Goal: Transaction & Acquisition: Download file/media

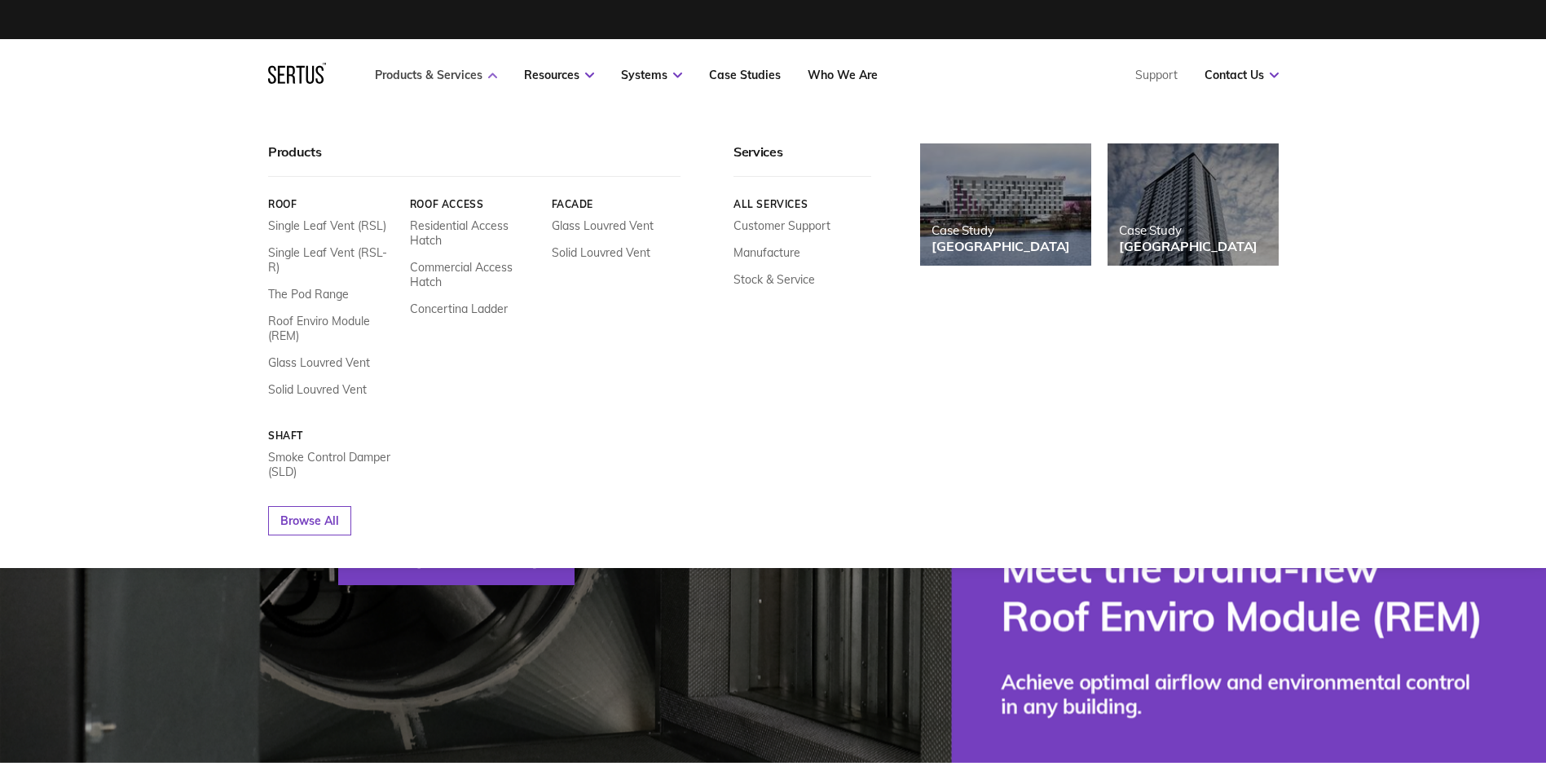
click at [464, 81] on link "Products & Services" at bounding box center [436, 75] width 122 height 15
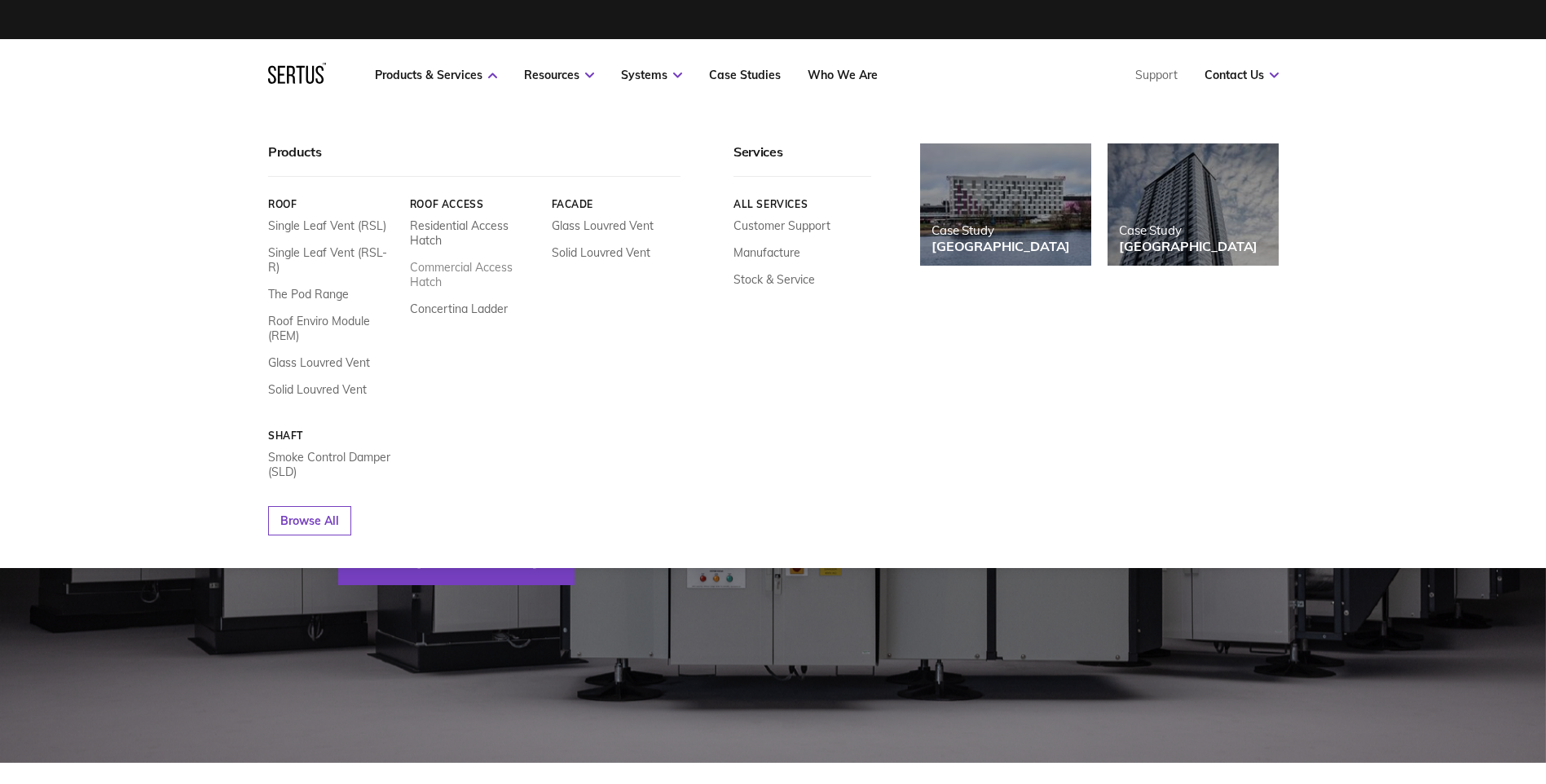
click at [456, 272] on link "Commercial Access Hatch" at bounding box center [474, 275] width 130 height 29
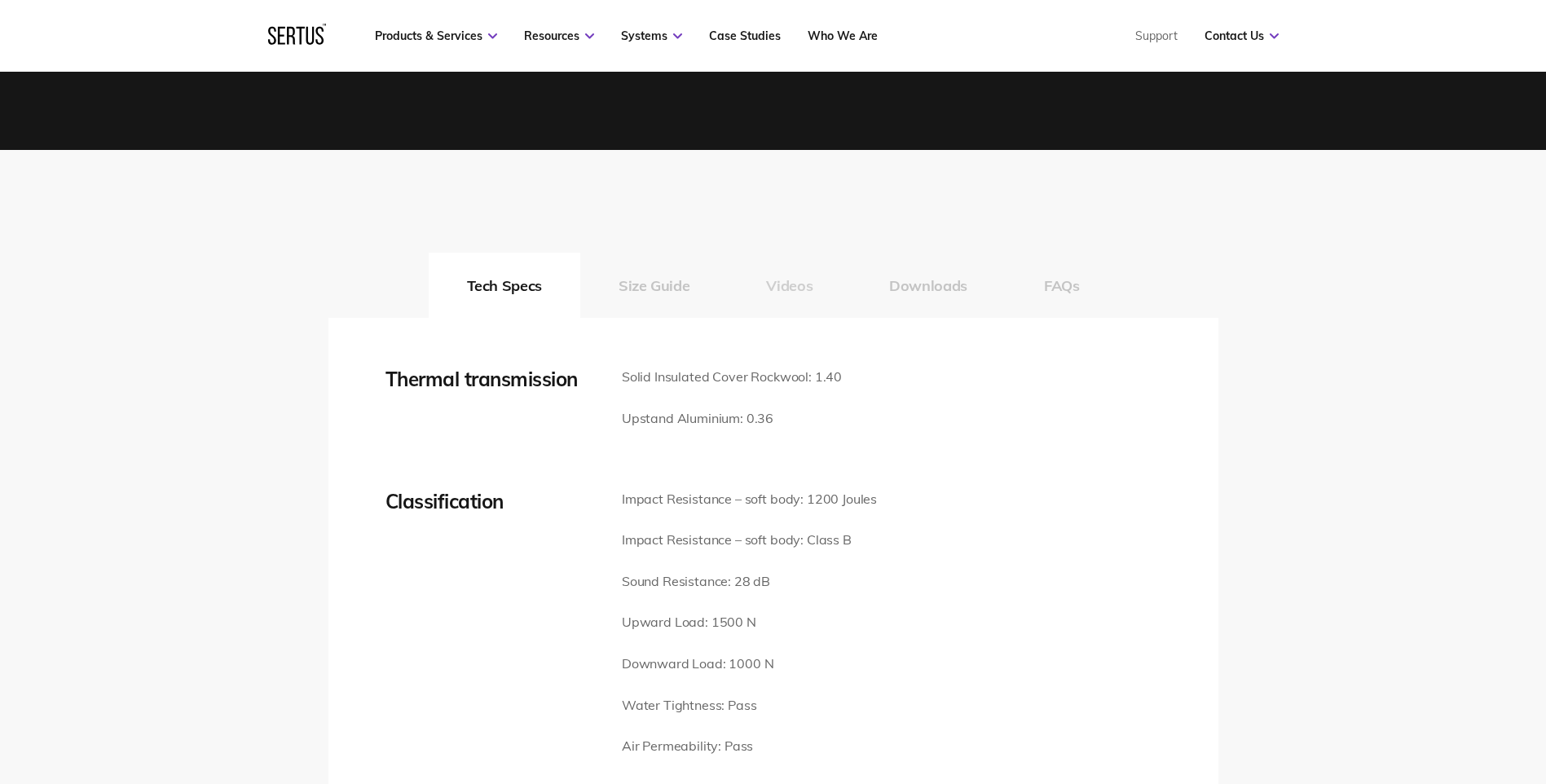
scroll to position [2037, 0]
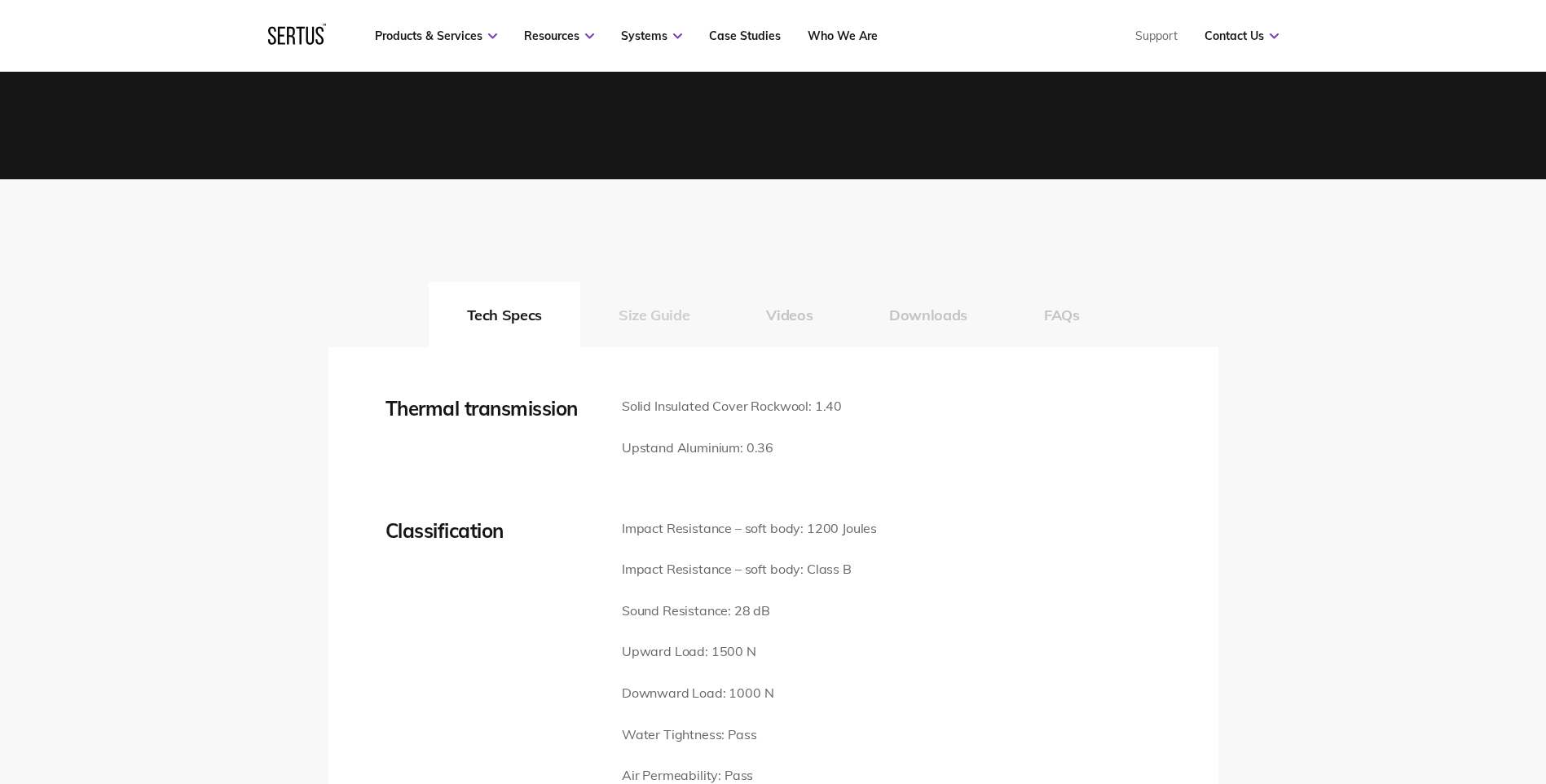
click at [673, 328] on button "Size Guide" at bounding box center [654, 314] width 147 height 65
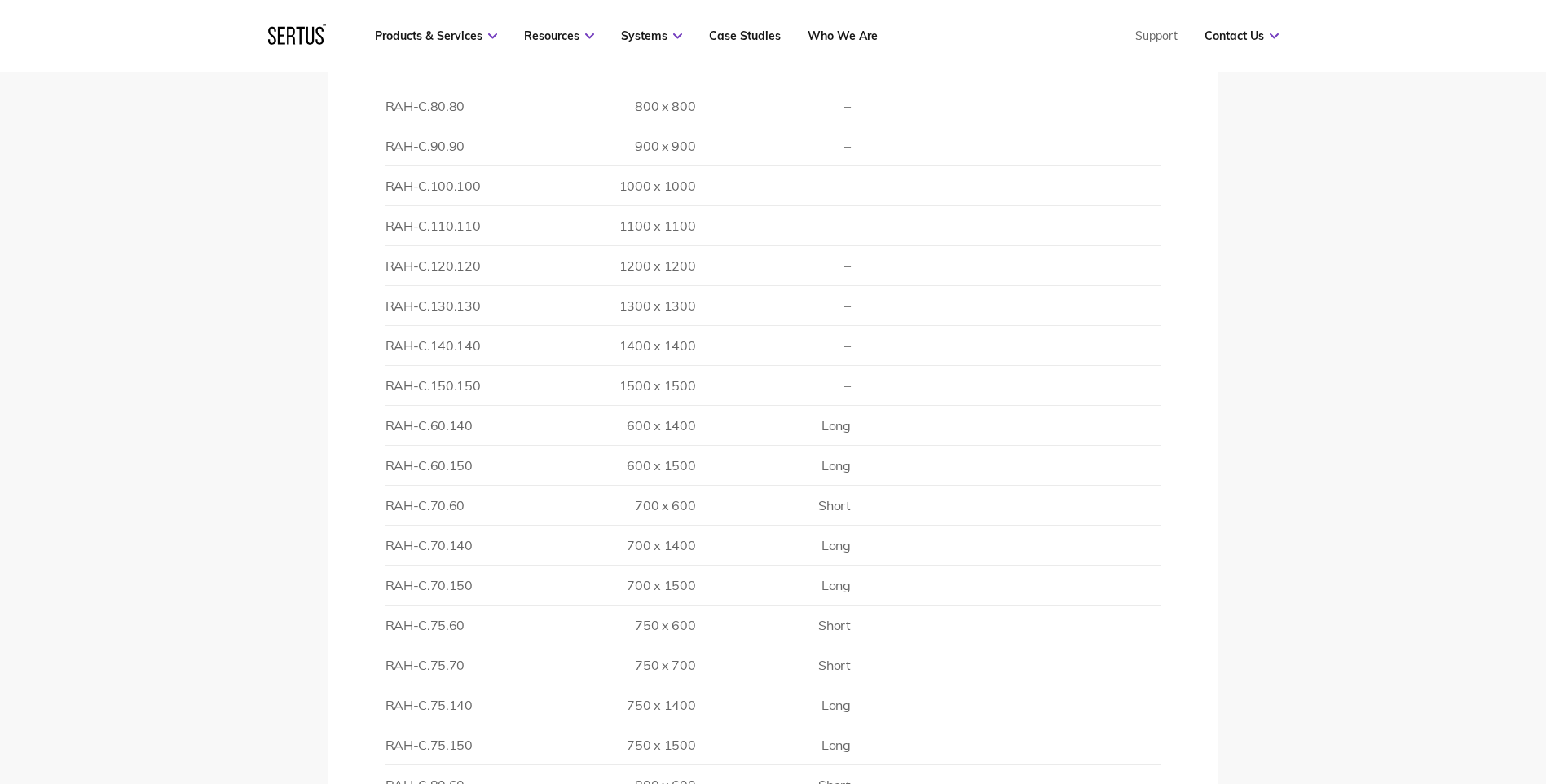
scroll to position [2526, 0]
click at [439, 317] on td "RAH-C.110.110" at bounding box center [463, 308] width 155 height 40
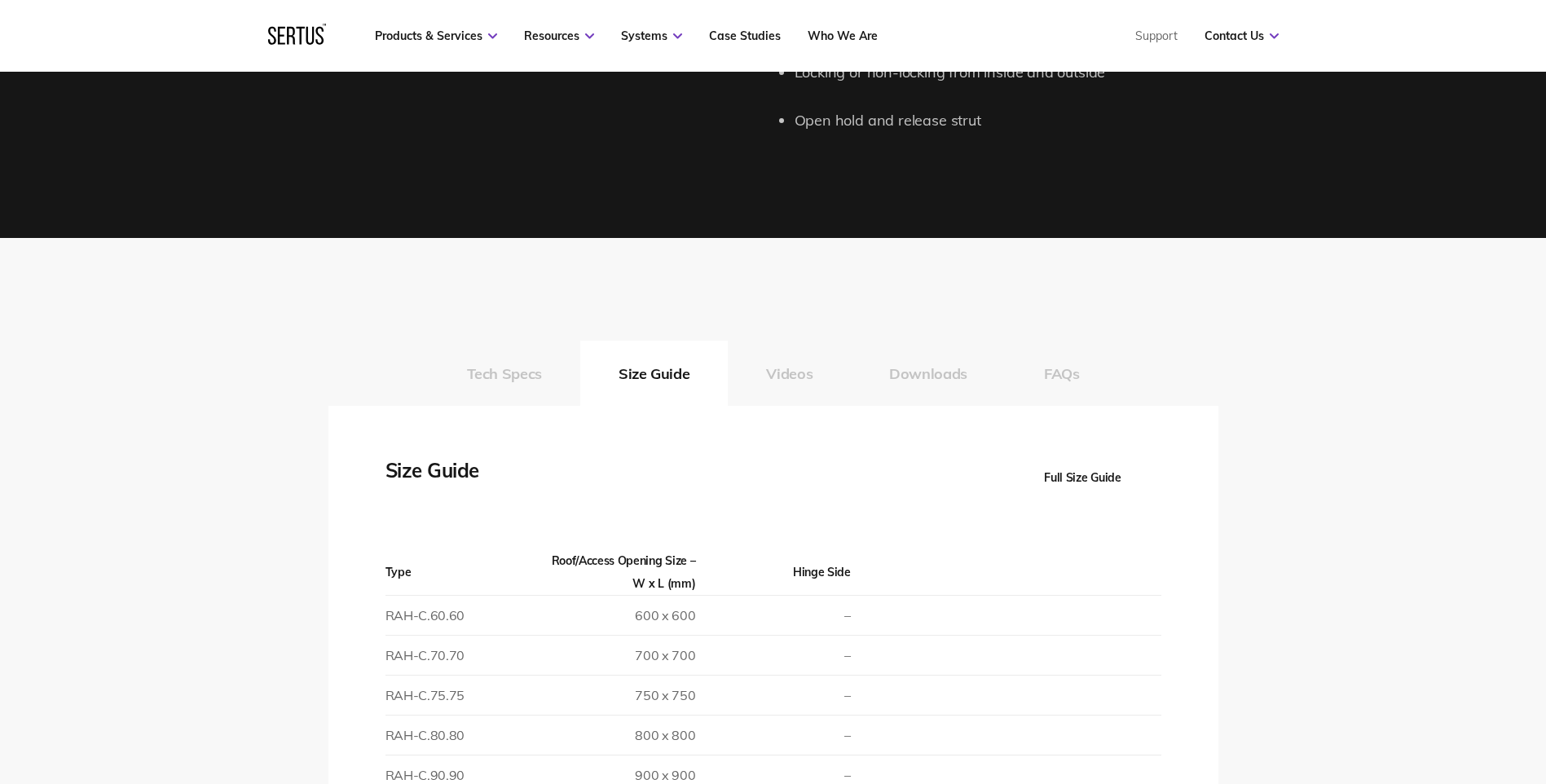
scroll to position [1955, 0]
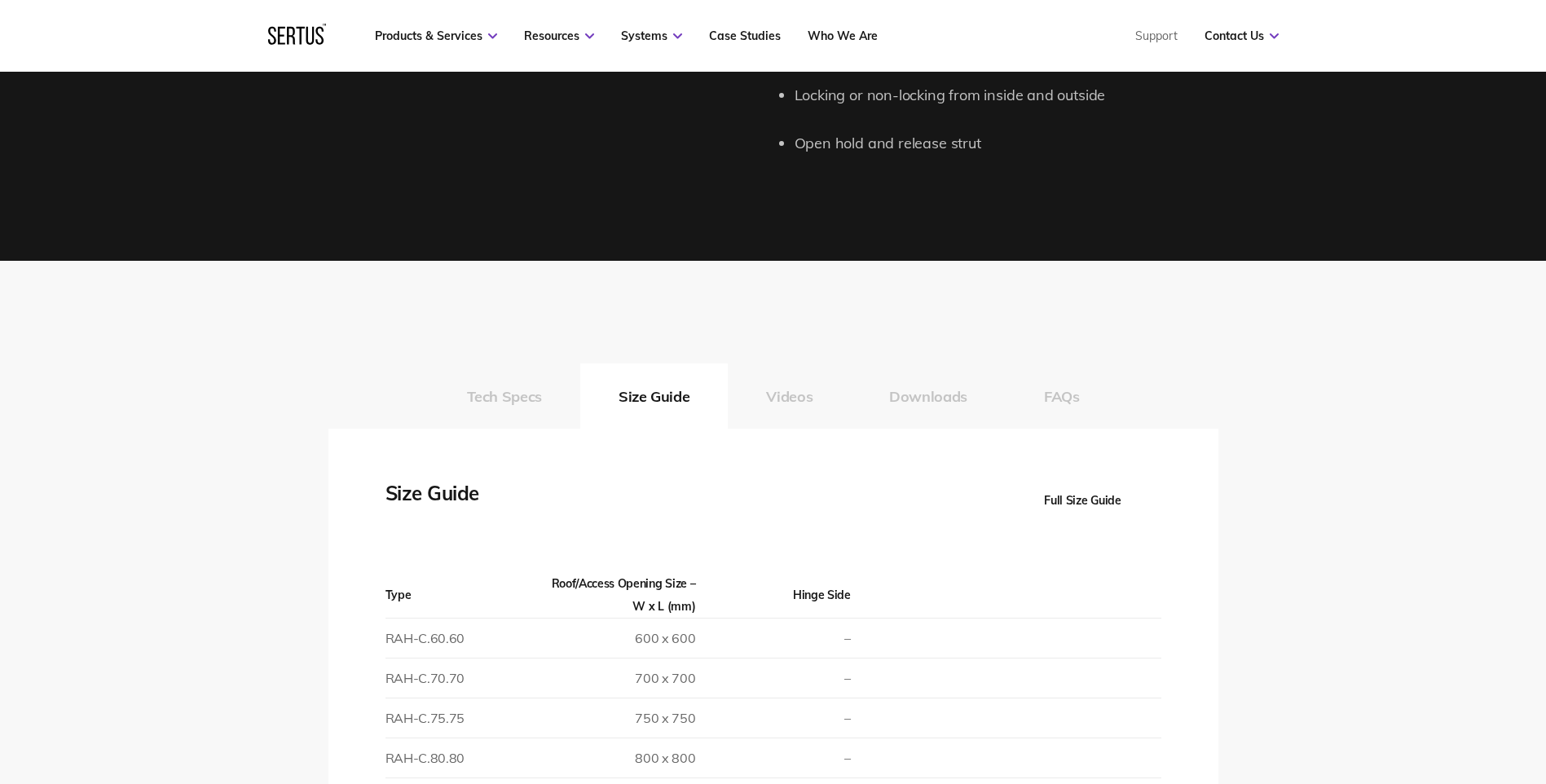
click at [810, 402] on button "Videos" at bounding box center [789, 396] width 123 height 65
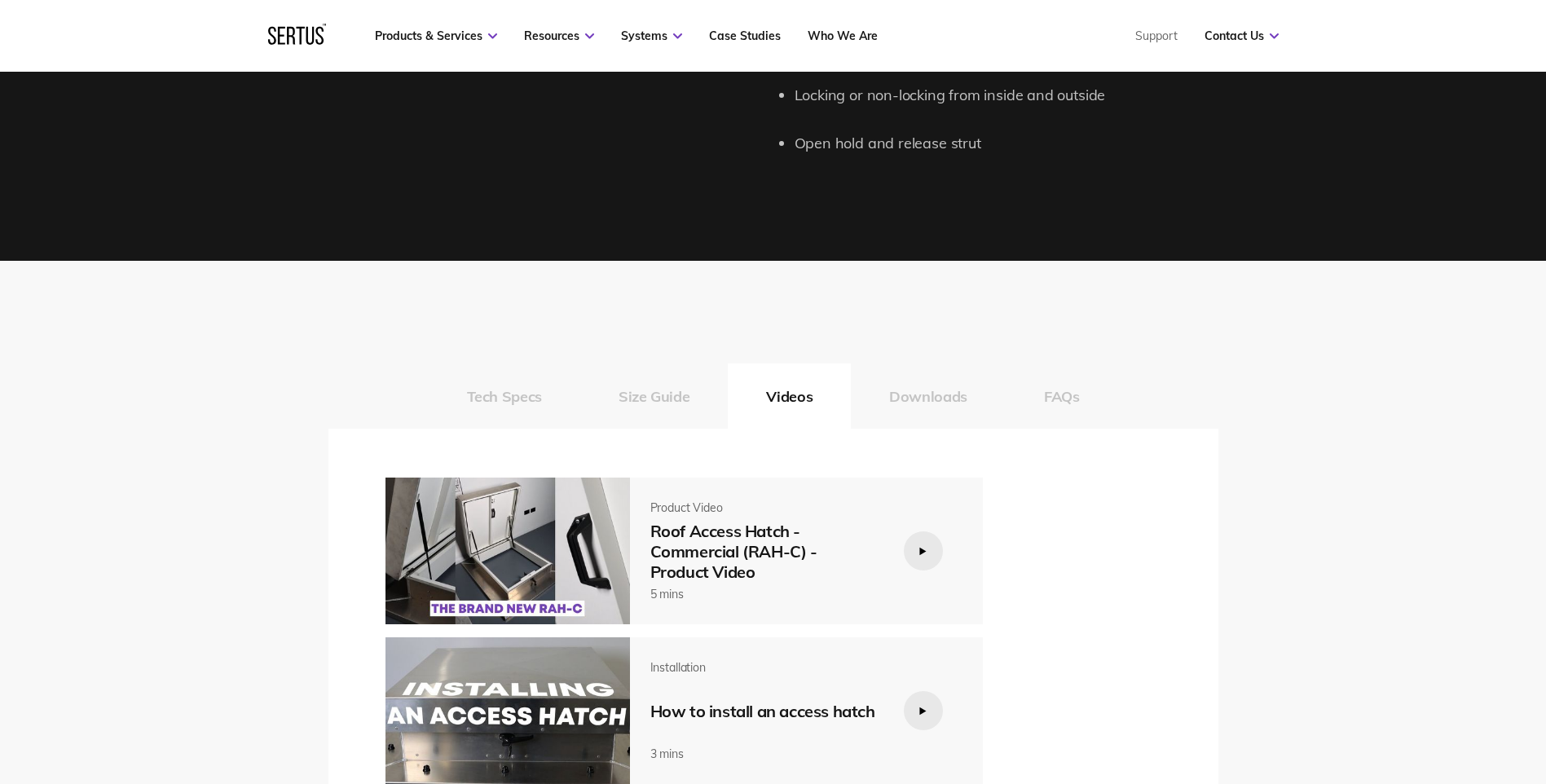
click at [932, 391] on button "Downloads" at bounding box center [928, 396] width 155 height 65
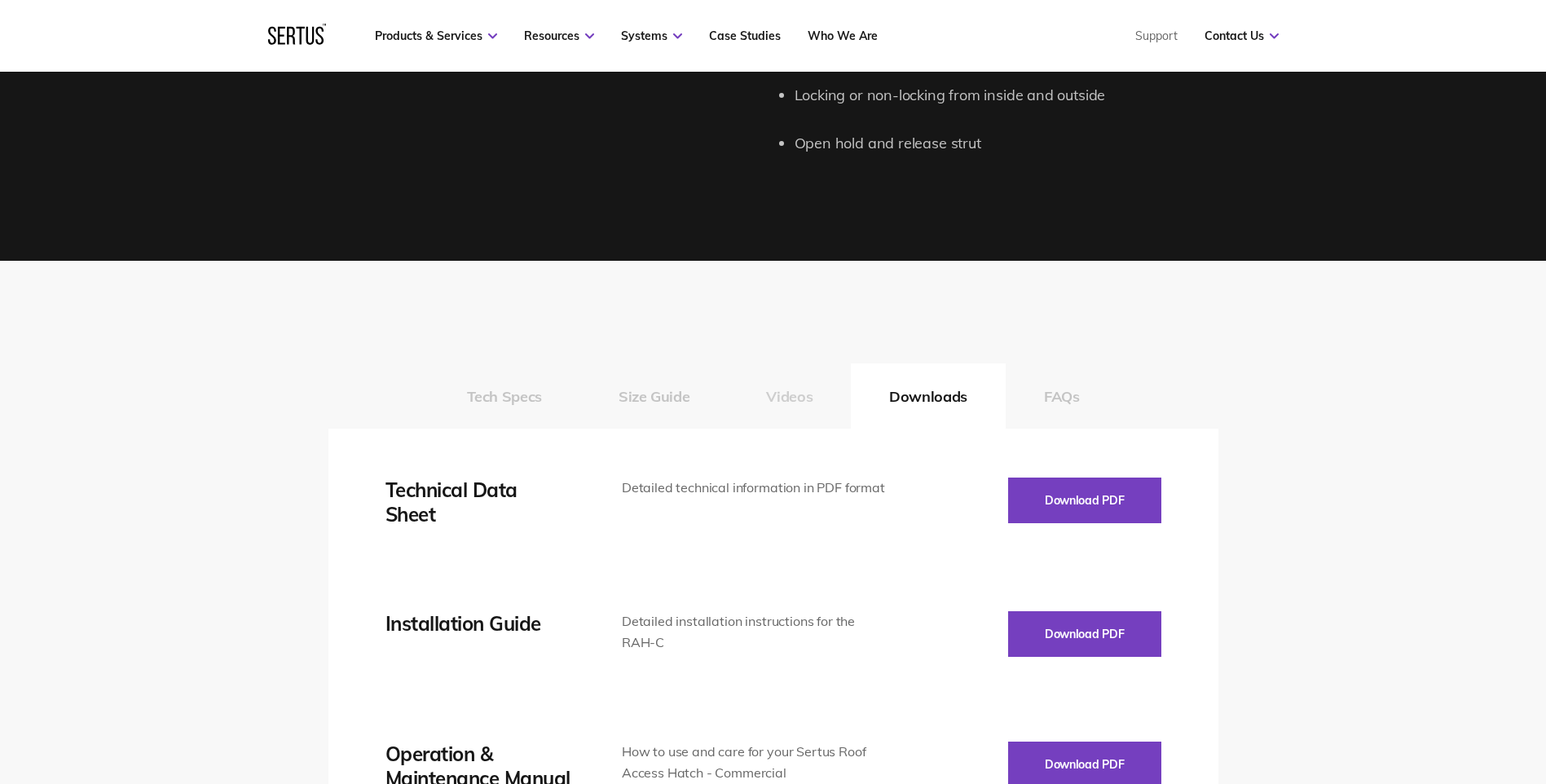
click at [773, 395] on button "Videos" at bounding box center [789, 396] width 123 height 65
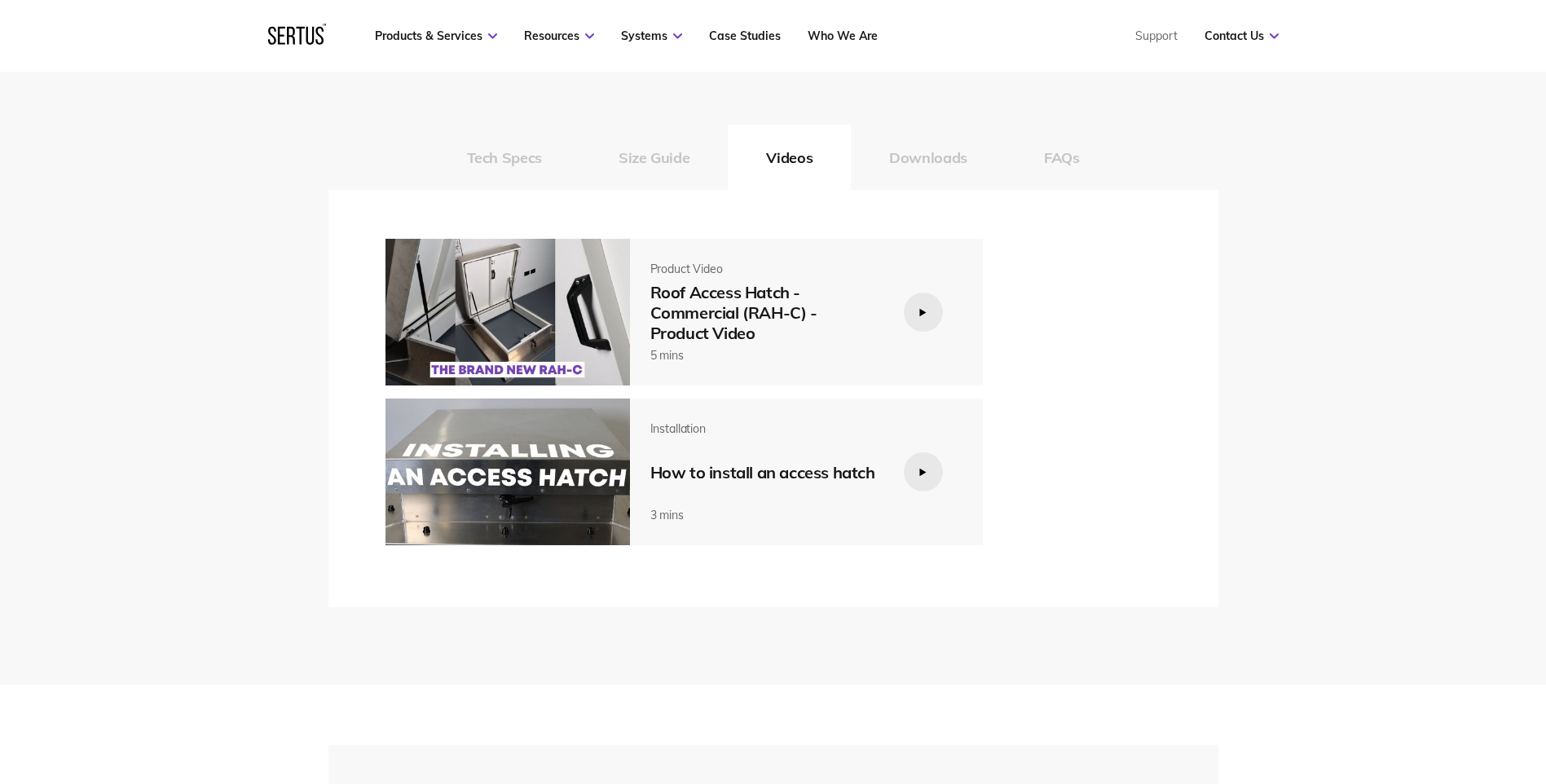
scroll to position [2200, 0]
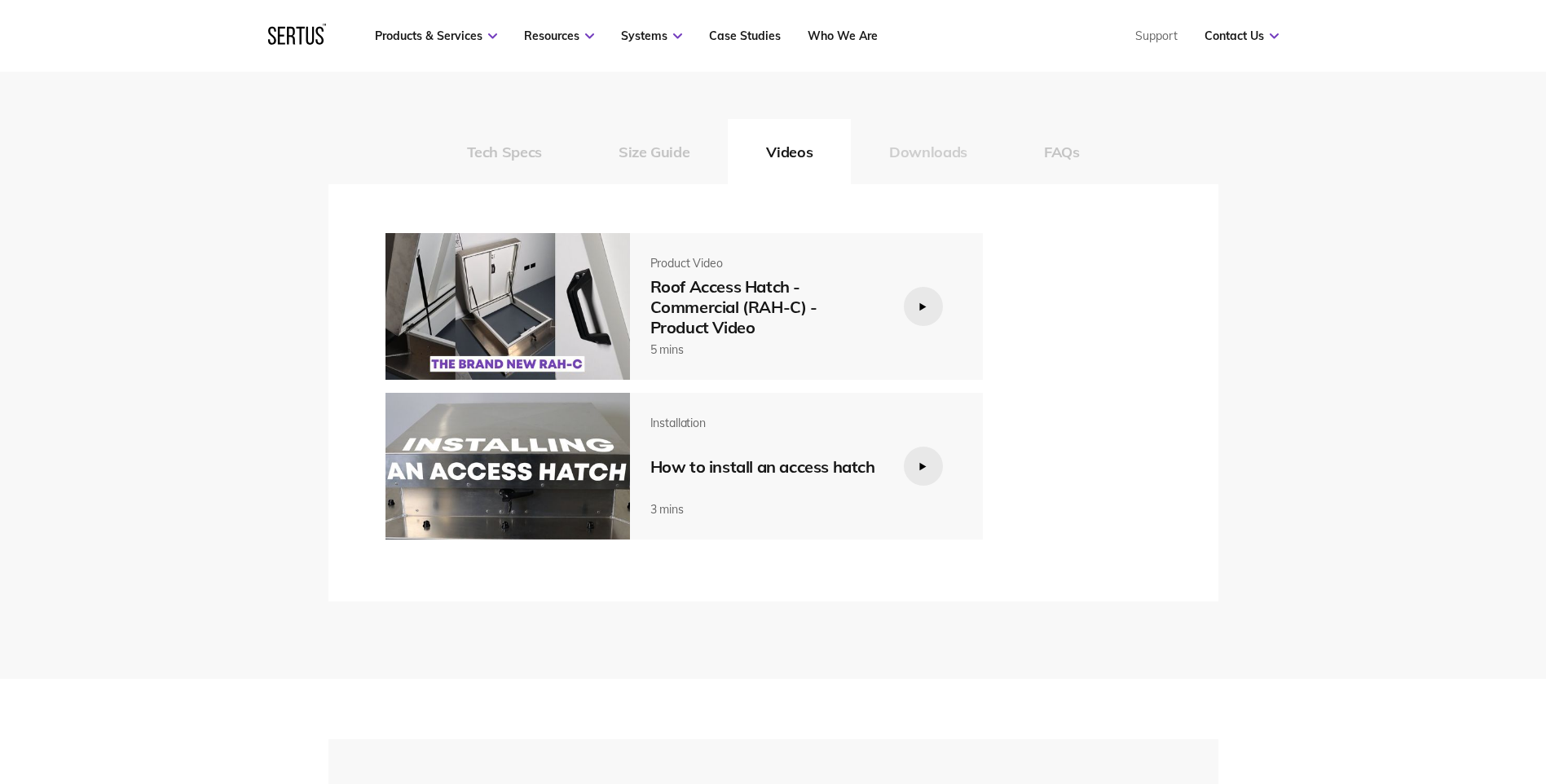
click at [951, 156] on button "Downloads" at bounding box center [928, 151] width 155 height 65
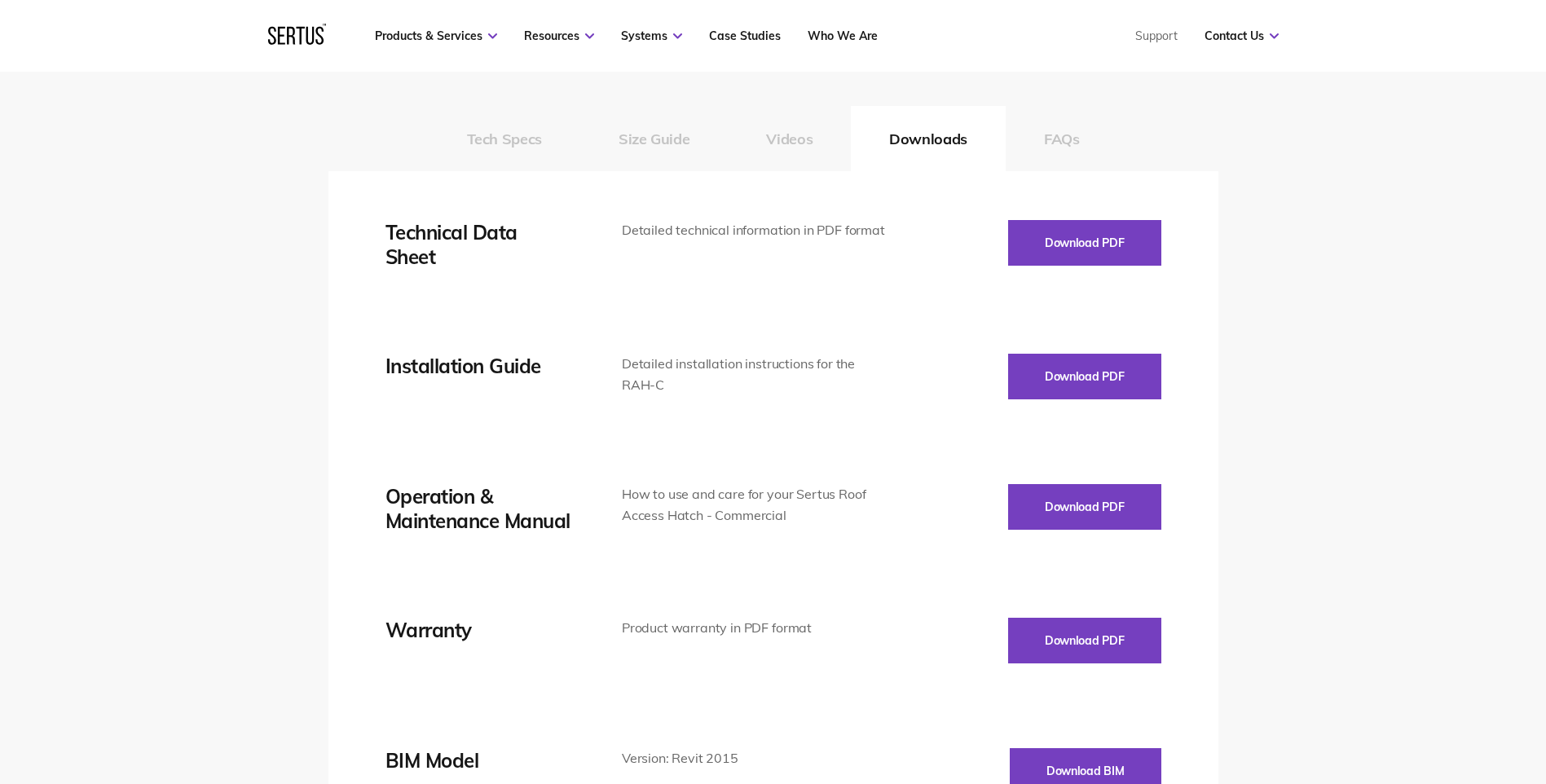
scroll to position [2037, 0]
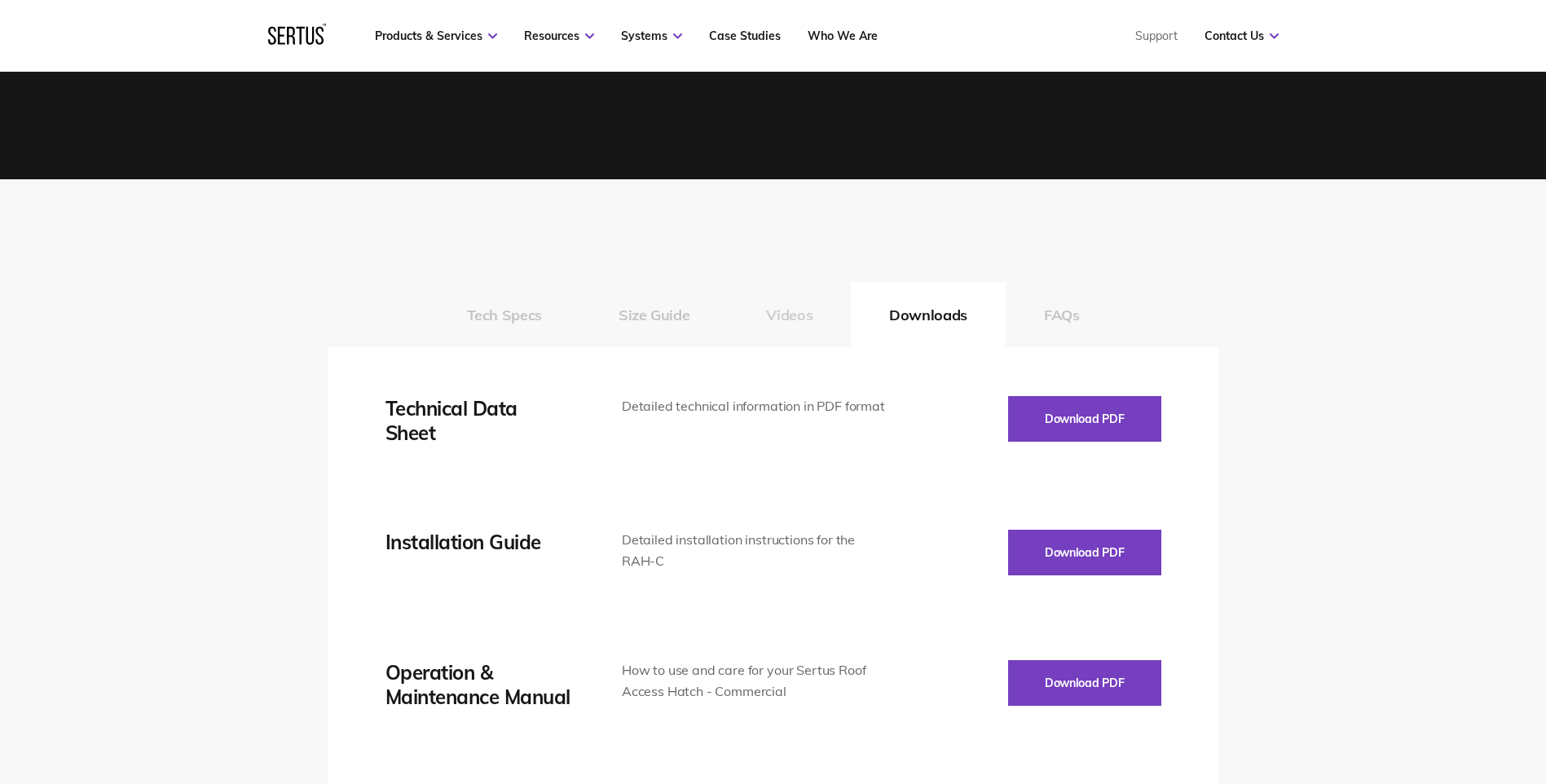
click at [787, 306] on button "Videos" at bounding box center [789, 314] width 123 height 65
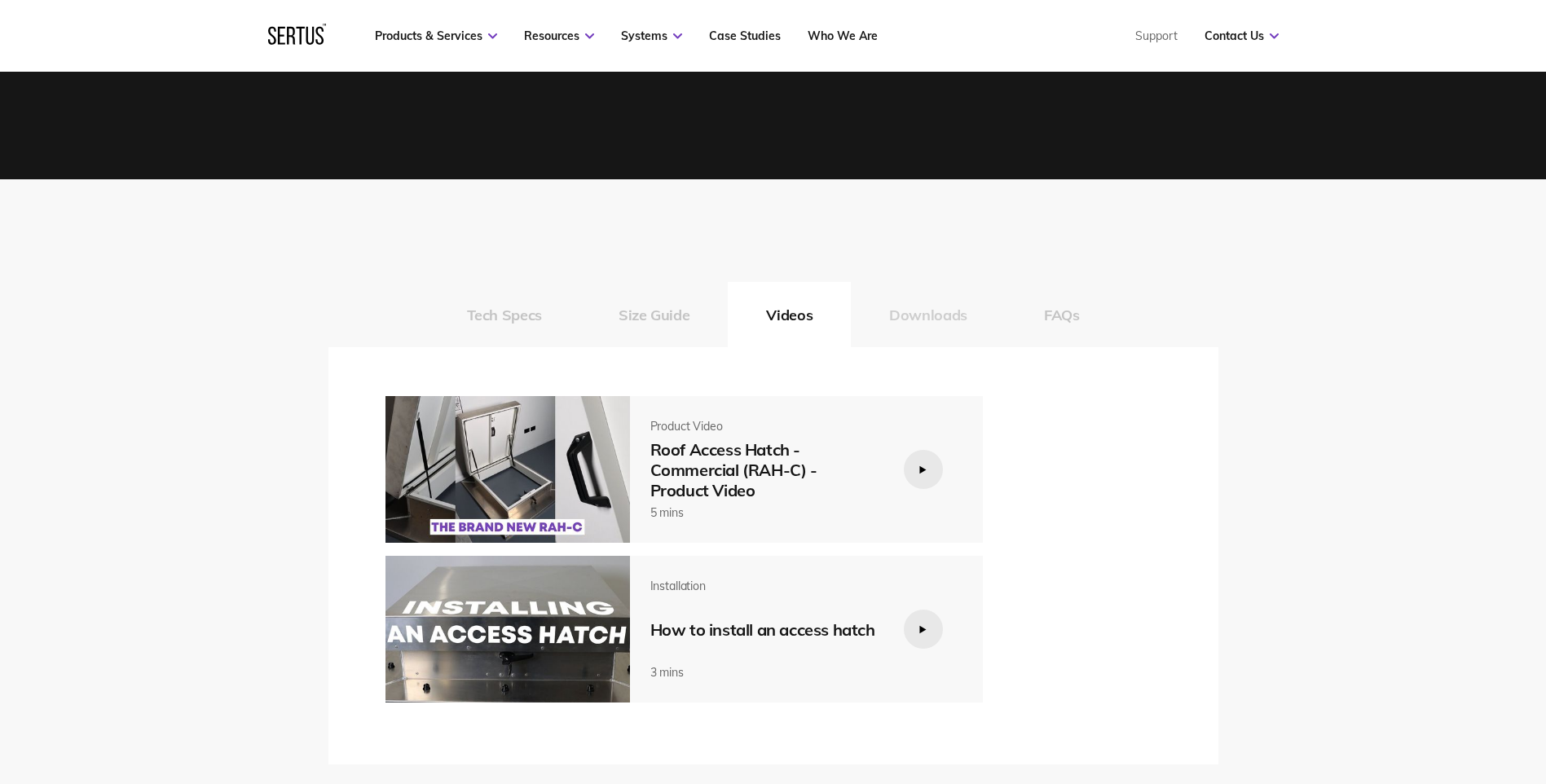
click at [896, 314] on button "Downloads" at bounding box center [928, 314] width 155 height 65
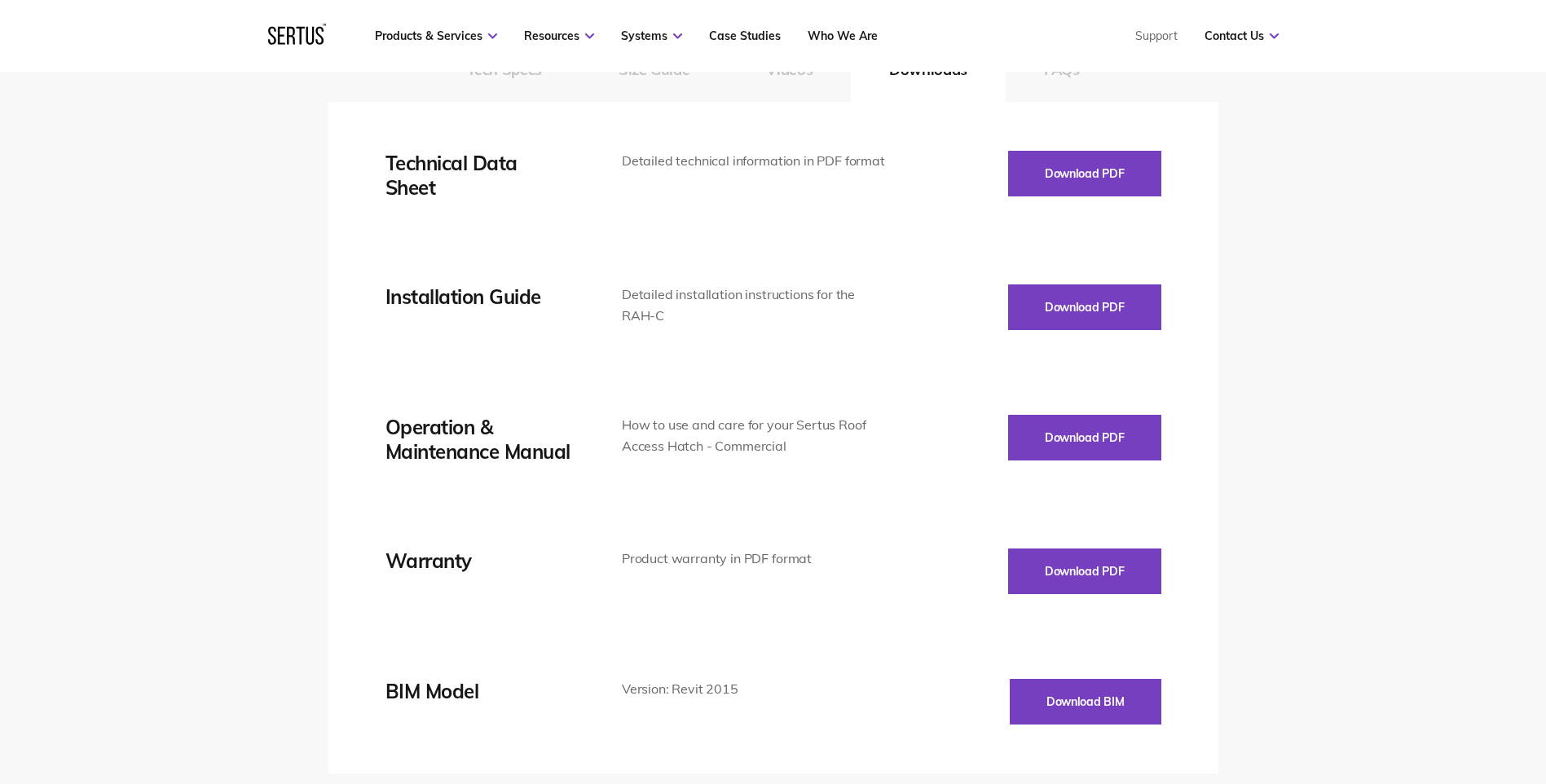
scroll to position [2282, 0]
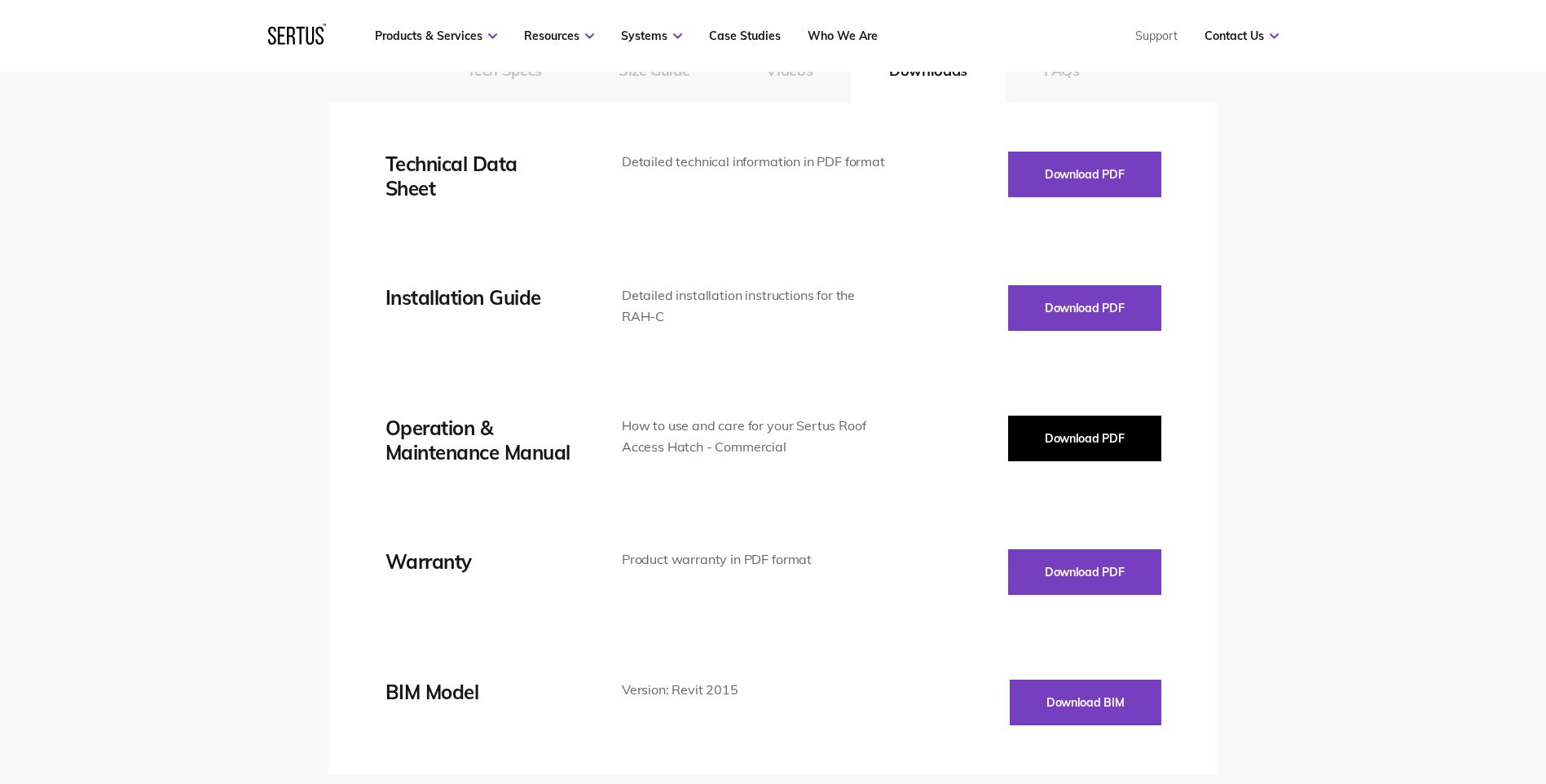
click at [1112, 431] on button "Download PDF" at bounding box center [1085, 438] width 153 height 46
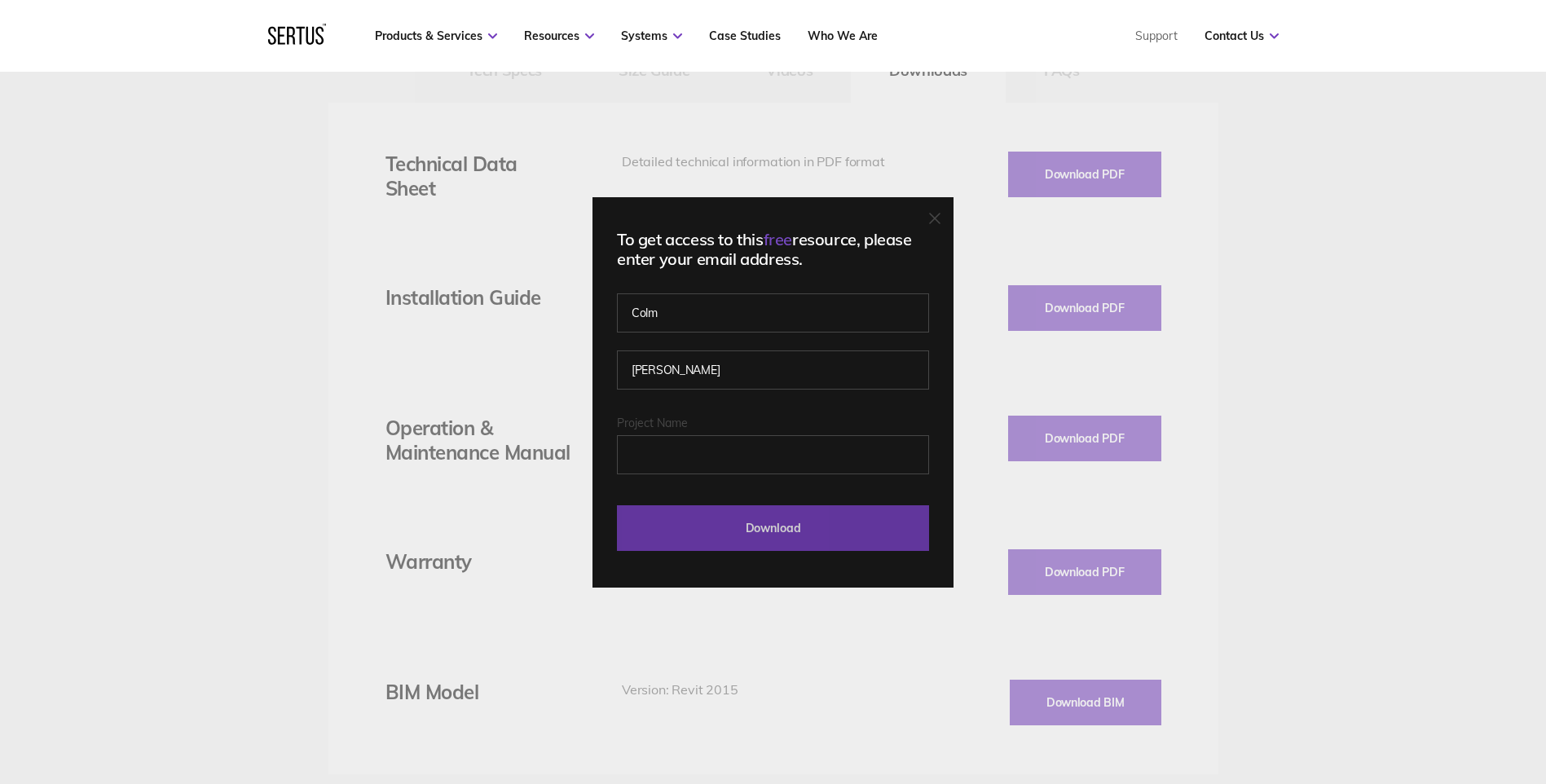
click at [745, 528] on input "Download" at bounding box center [773, 528] width 312 height 46
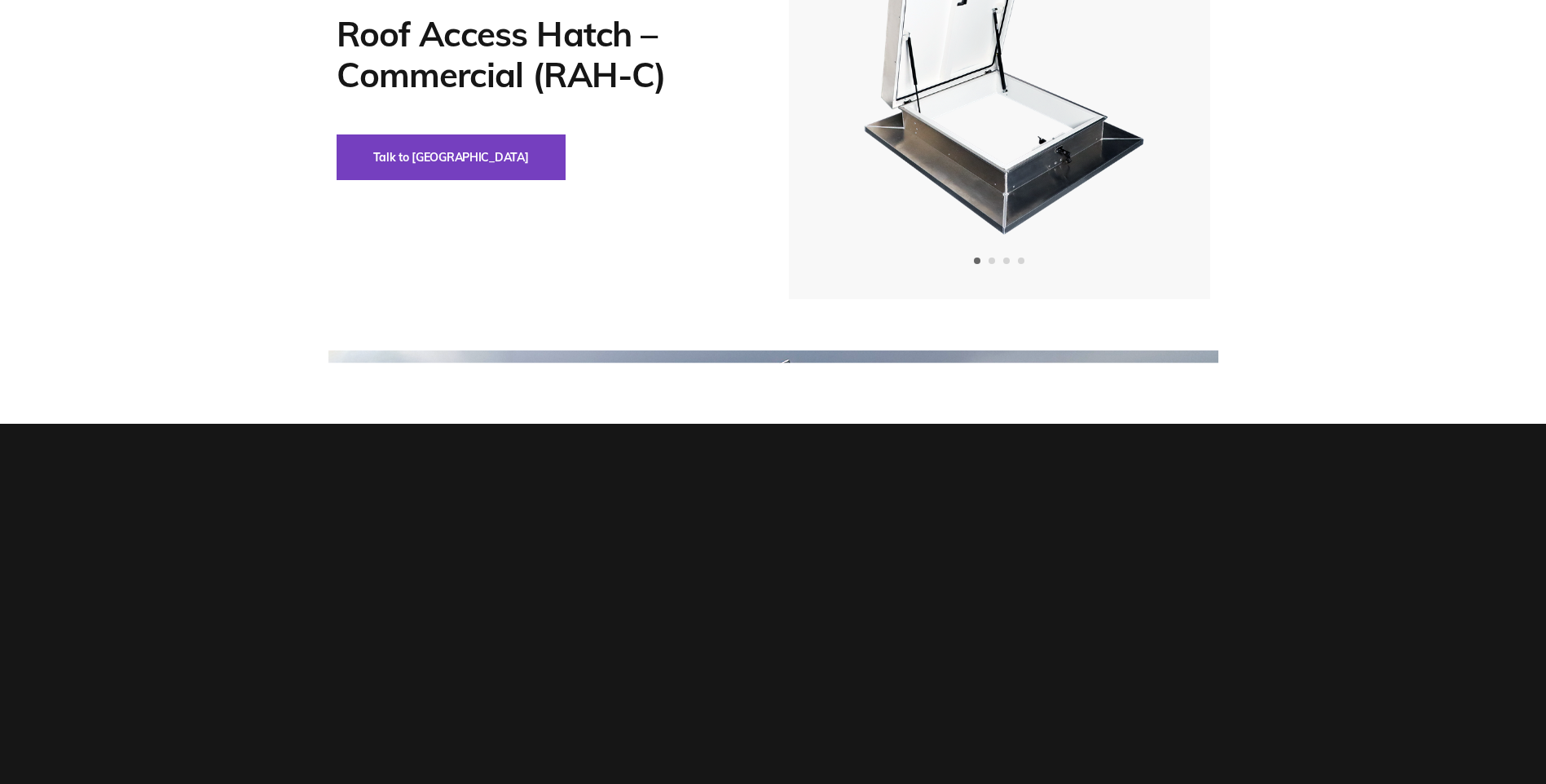
scroll to position [0, 0]
